Goal: Information Seeking & Learning: Learn about a topic

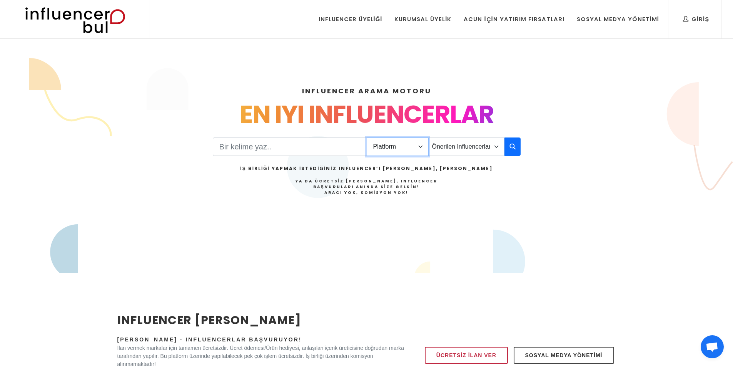
click at [381, 148] on select "Platform Instagram Facebook Youtube Tiktok Twitter Twitch" at bounding box center [397, 147] width 62 height 18
select select "1"
click at [366, 138] on select "Platform Instagram Facebook Youtube Tiktok Twitter Twitch" at bounding box center [397, 147] width 62 height 18
click at [466, 148] on select "Önerilen Influencerlar Aile & Çocuk & Ebeveyn Alışveriş & Giyim & Aksesuar Arab…" at bounding box center [466, 147] width 76 height 18
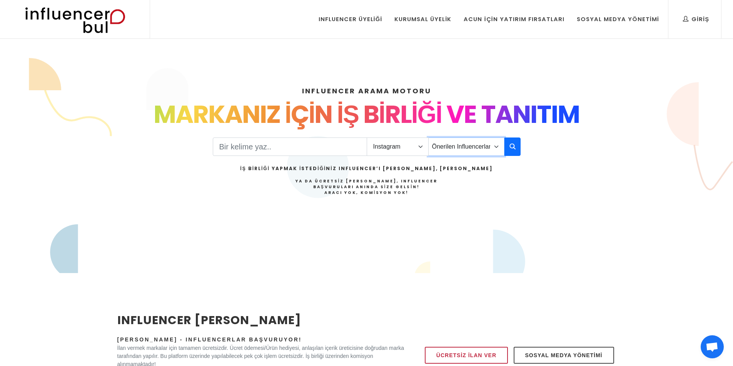
select select "21"
click at [428, 138] on select "Önerilen Influencerlar Aile & Çocuk & Ebeveyn Alışveriş & Giyim & Aksesuar Arab…" at bounding box center [466, 147] width 76 height 18
click at [238, 130] on div "MARKANIZ İÇİN İŞ BİRLİĞİ VE TANITIM" at bounding box center [366, 114] width 498 height 37
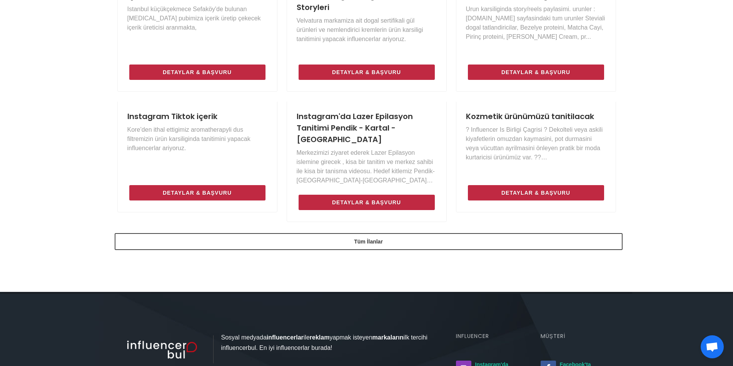
scroll to position [538, 0]
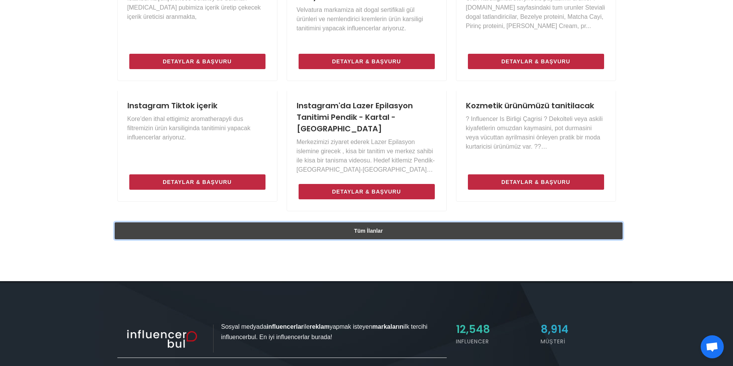
click at [420, 223] on link "Tüm İlanlar" at bounding box center [369, 231] width 508 height 17
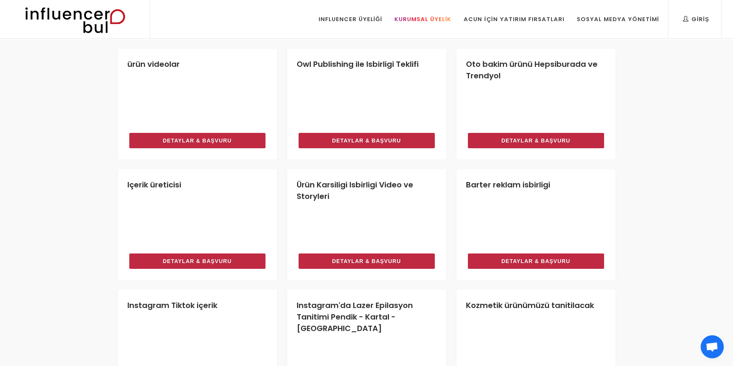
click at [428, 20] on div "Kurumsal Üyelik" at bounding box center [422, 19] width 57 height 8
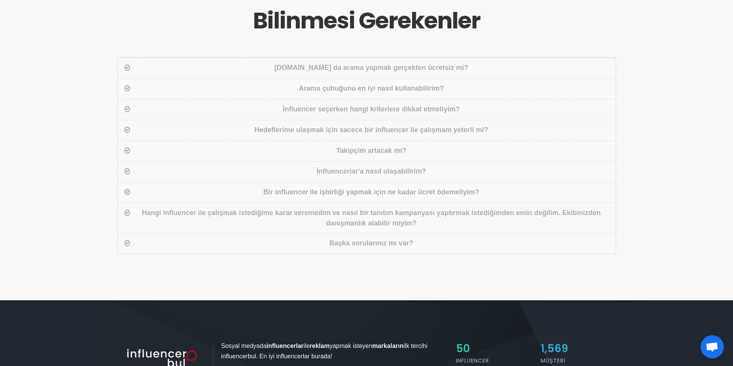
scroll to position [423, 0]
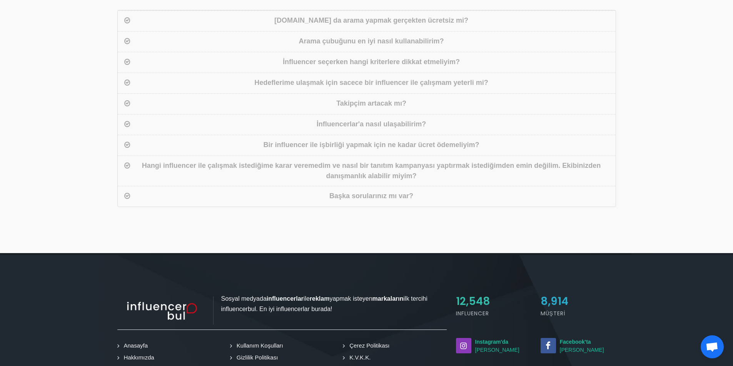
click at [408, 125] on div "İnfluencerlar'a nasıl ulaşabilirim?" at bounding box center [371, 124] width 479 height 11
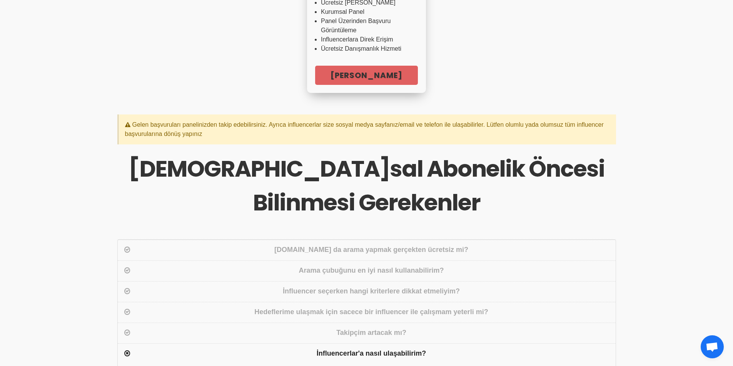
scroll to position [77, 0]
